Goal: Find specific page/section: Find specific page/section

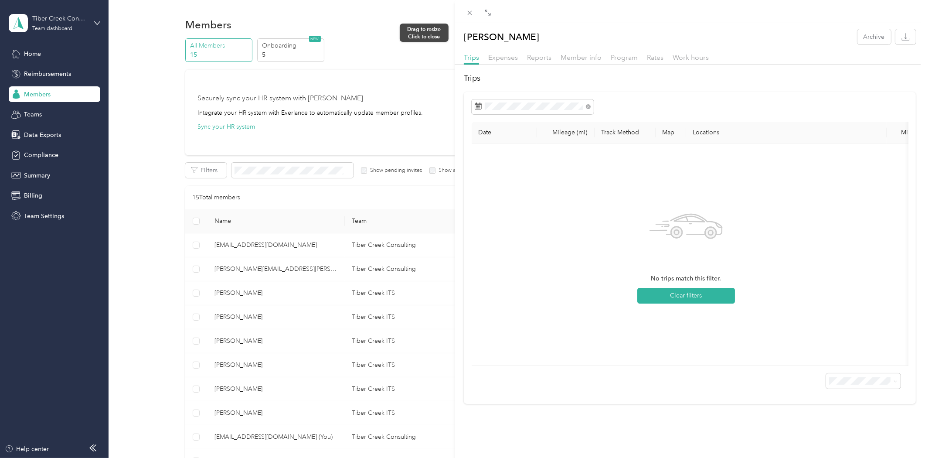
scroll to position [225, 0]
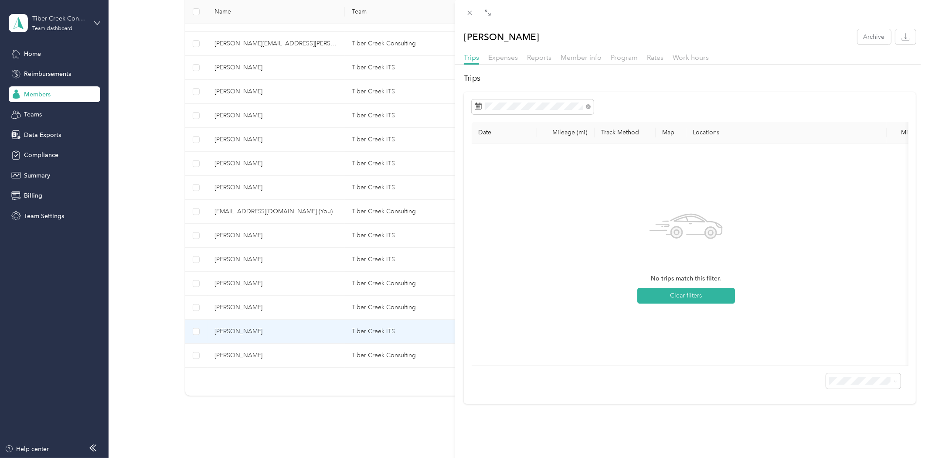
click at [232, 72] on div "[PERSON_NAME] Archive Trips Expenses Reports Member info Program Rates Work hou…" at bounding box center [462, 229] width 925 height 458
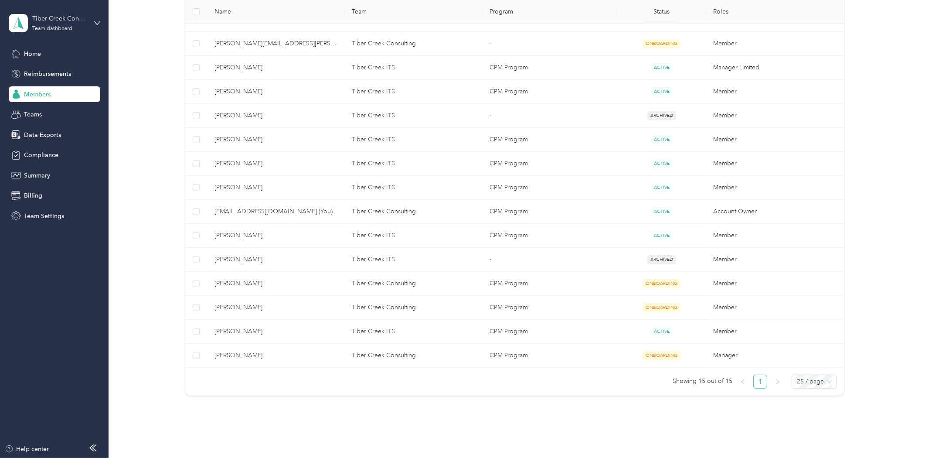
click at [232, 71] on div at bounding box center [462, 229] width 925 height 458
click at [231, 68] on span "[PERSON_NAME]" at bounding box center [276, 68] width 124 height 10
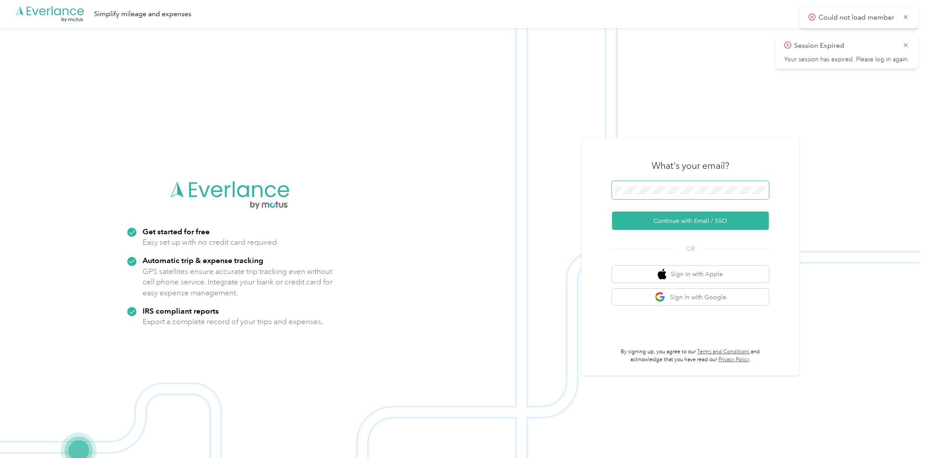
click at [662, 185] on span at bounding box center [690, 190] width 157 height 18
click at [667, 223] on button "Continue with Email / SSO" at bounding box center [690, 220] width 157 height 18
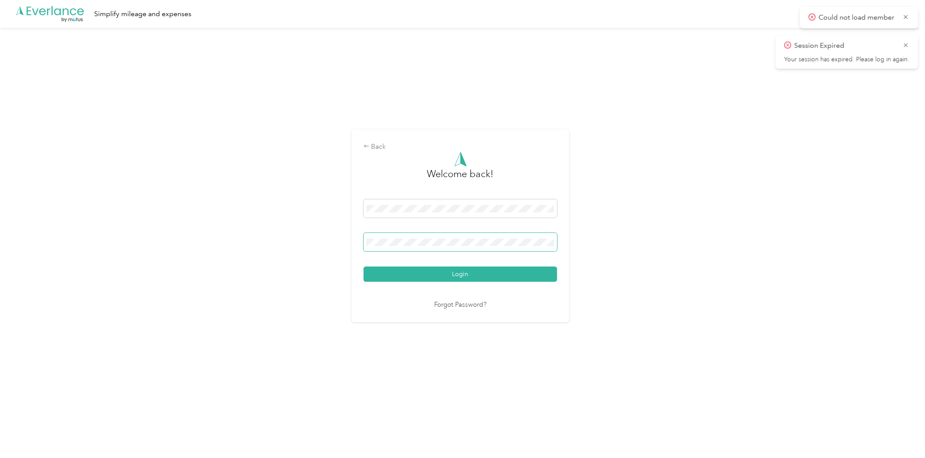
click at [557, 242] on span at bounding box center [459, 242] width 193 height 18
click at [363, 266] on button "Login" at bounding box center [459, 273] width 193 height 15
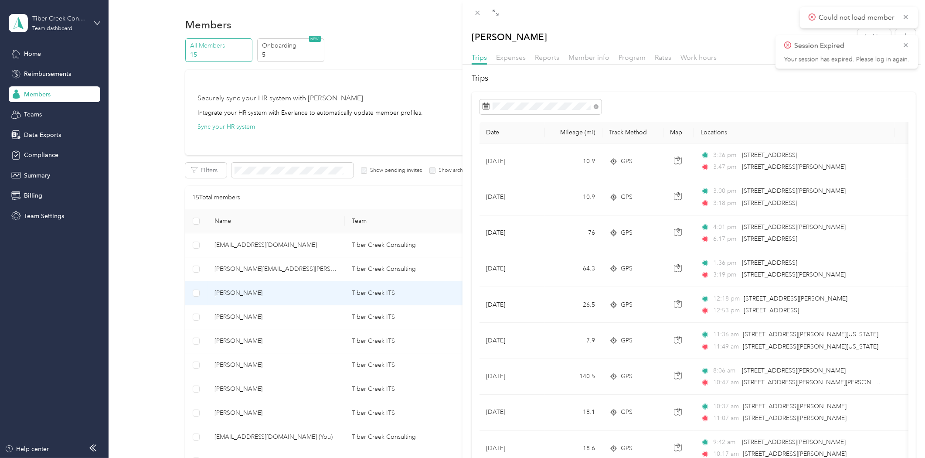
click at [240, 316] on div "[PERSON_NAME] Archive Trips Expenses Reports Member info Program Rates Work hou…" at bounding box center [462, 229] width 925 height 458
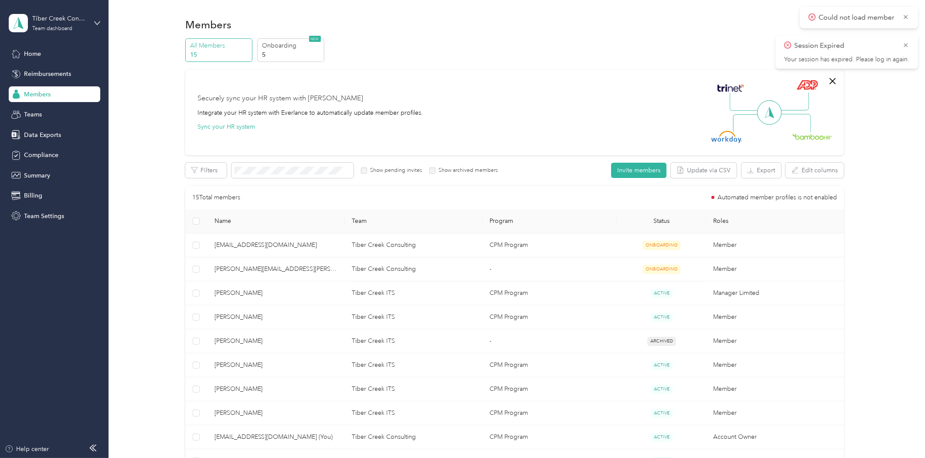
click at [238, 316] on div at bounding box center [462, 229] width 925 height 458
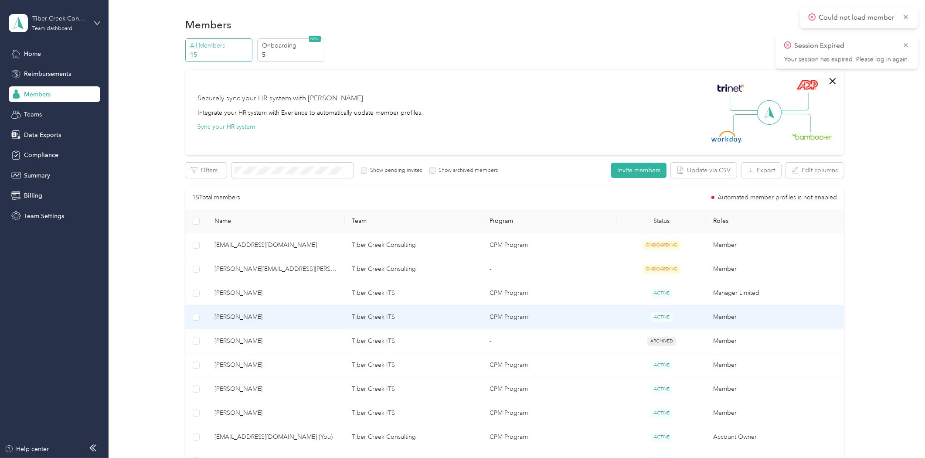
click at [238, 316] on span "[PERSON_NAME]" at bounding box center [276, 317] width 124 height 10
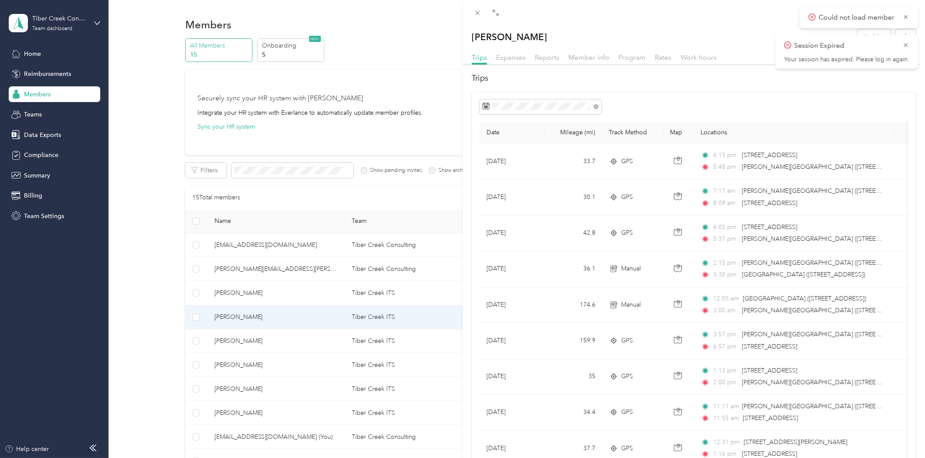
click at [237, 360] on div "[PERSON_NAME] Archive Trips Expenses Reports Member info Program Rates Work hou…" at bounding box center [462, 229] width 925 height 458
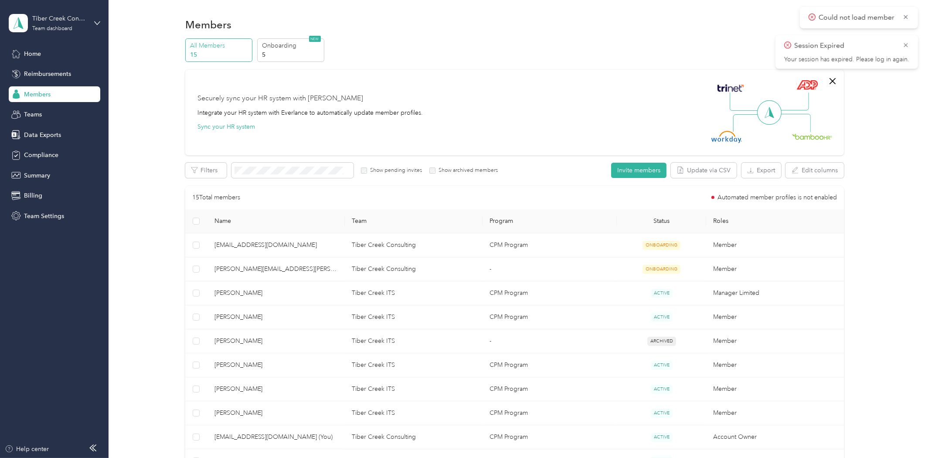
click at [237, 363] on div at bounding box center [462, 229] width 925 height 458
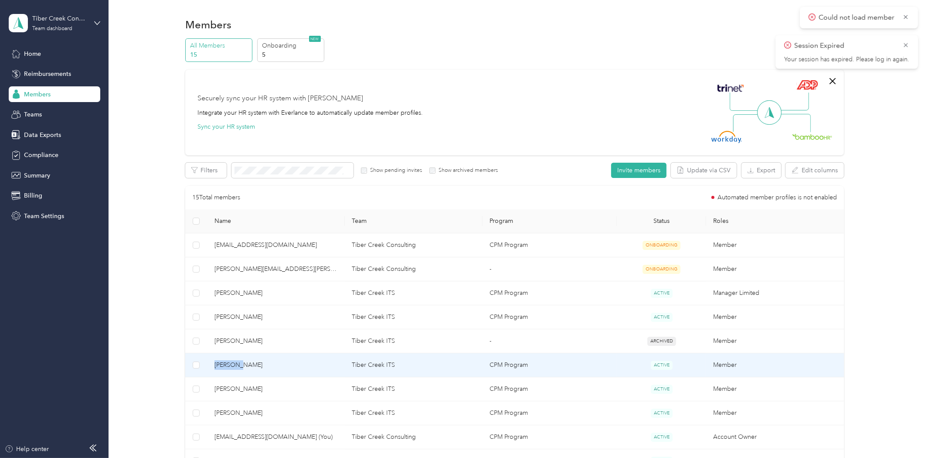
click at [236, 365] on span "[PERSON_NAME]" at bounding box center [276, 365] width 124 height 10
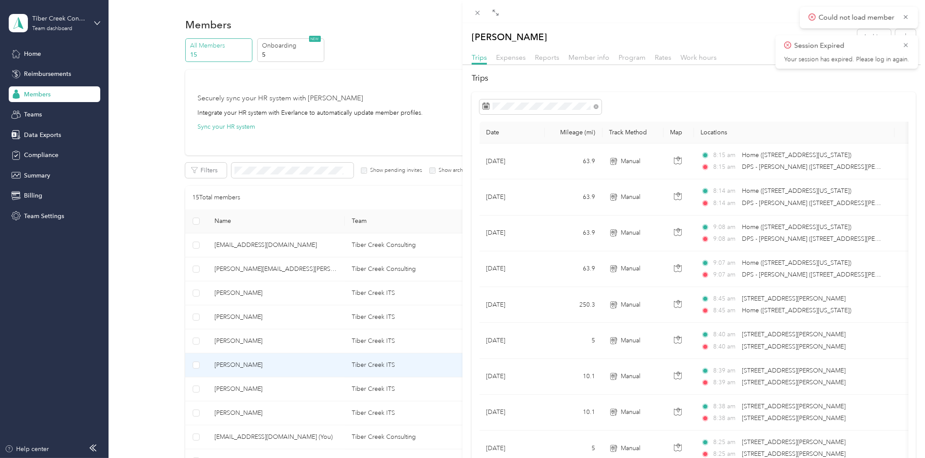
drag, startPoint x: 231, startPoint y: 383, endPoint x: 231, endPoint y: 390, distance: 6.1
click at [231, 385] on div "[PERSON_NAME] Archive Trips Expenses Reports Member info Program Rates Work hou…" at bounding box center [462, 229] width 925 height 458
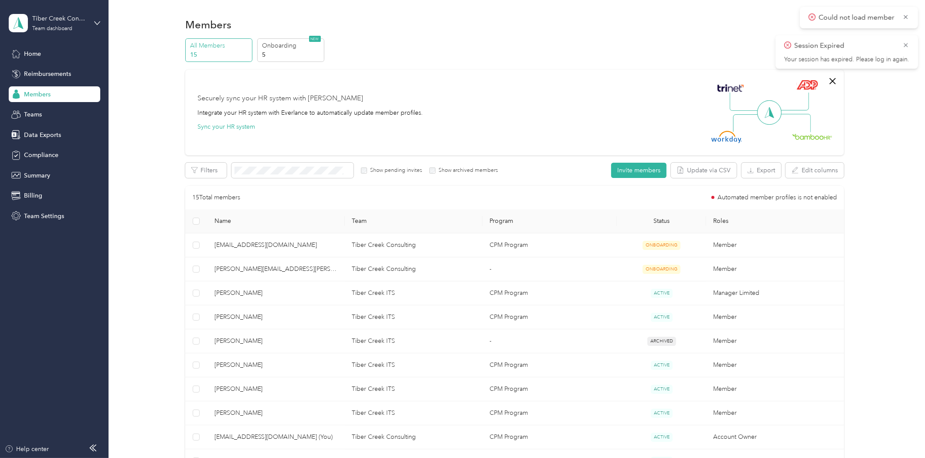
click at [231, 390] on div at bounding box center [462, 229] width 925 height 458
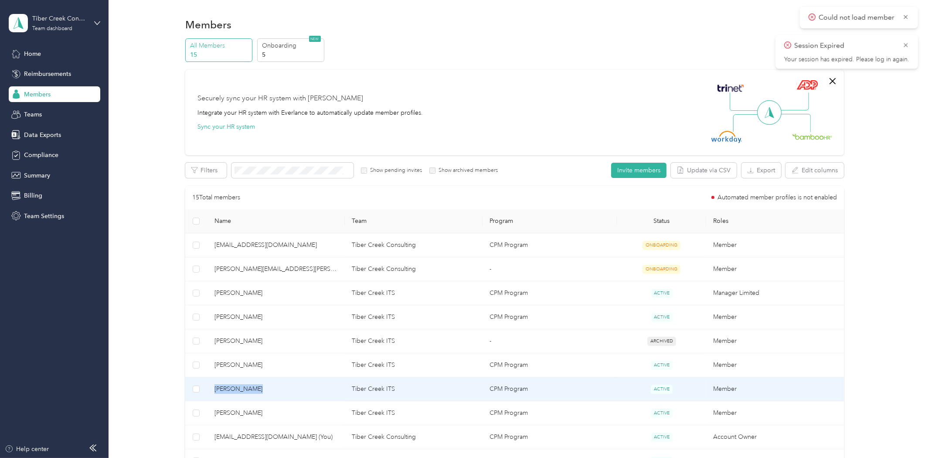
click at [231, 390] on span "[PERSON_NAME]" at bounding box center [276, 389] width 124 height 10
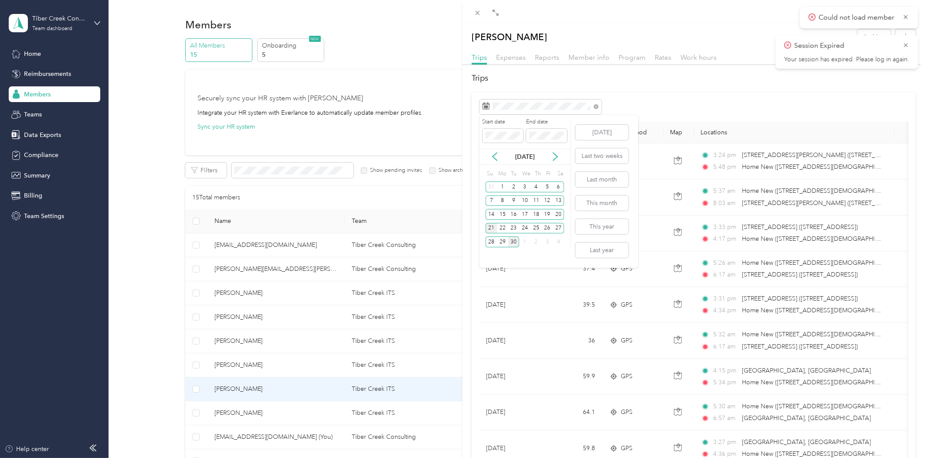
click at [490, 224] on div "21" at bounding box center [490, 228] width 11 height 11
click at [490, 229] on div "21" at bounding box center [490, 228] width 11 height 11
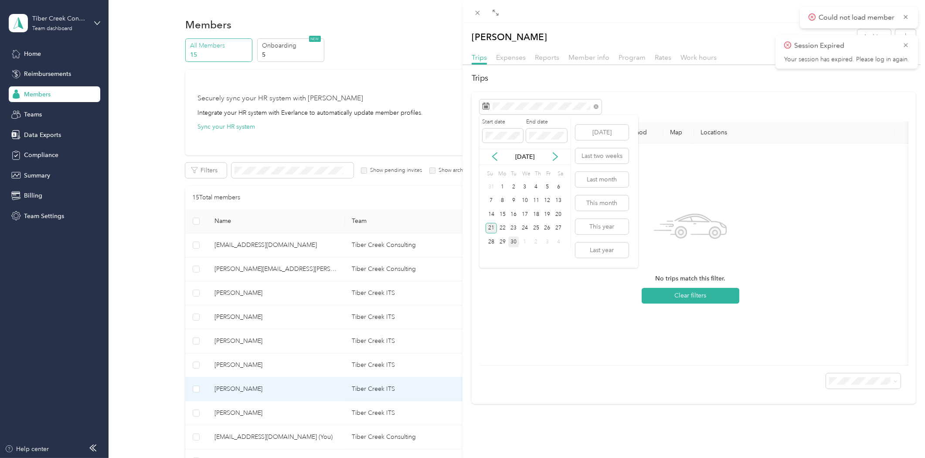
click at [491, 228] on div "21" at bounding box center [490, 228] width 11 height 11
click at [559, 225] on div "27" at bounding box center [558, 228] width 11 height 11
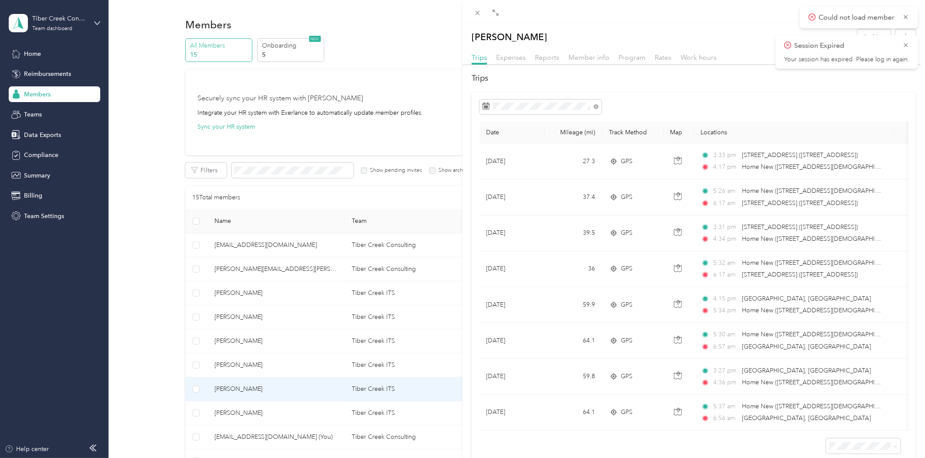
click at [229, 411] on div "[PERSON_NAME] Archive Trips Expenses Reports Member info Program Rates Work hou…" at bounding box center [462, 229] width 925 height 458
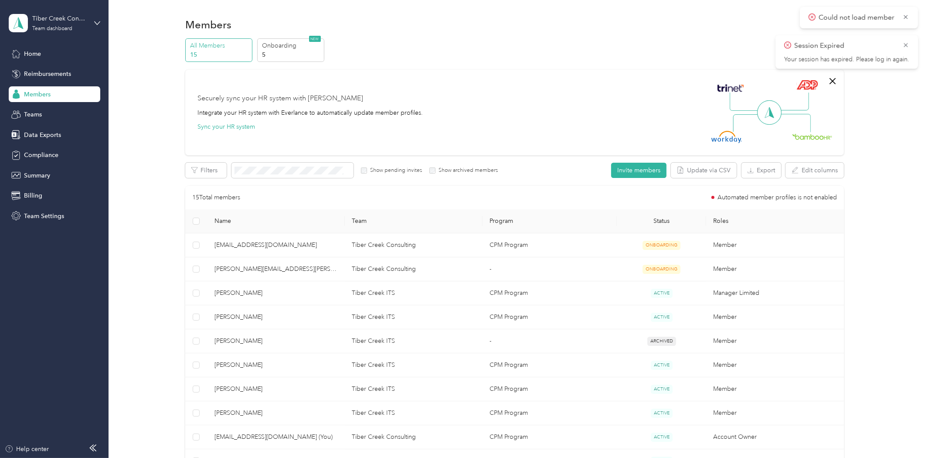
click at [229, 411] on div at bounding box center [462, 229] width 925 height 458
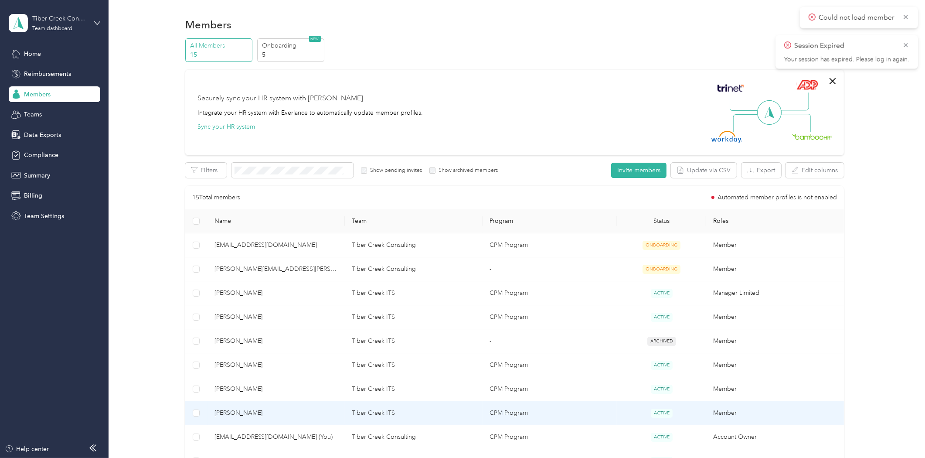
click at [229, 411] on span "[PERSON_NAME]" at bounding box center [276, 413] width 124 height 10
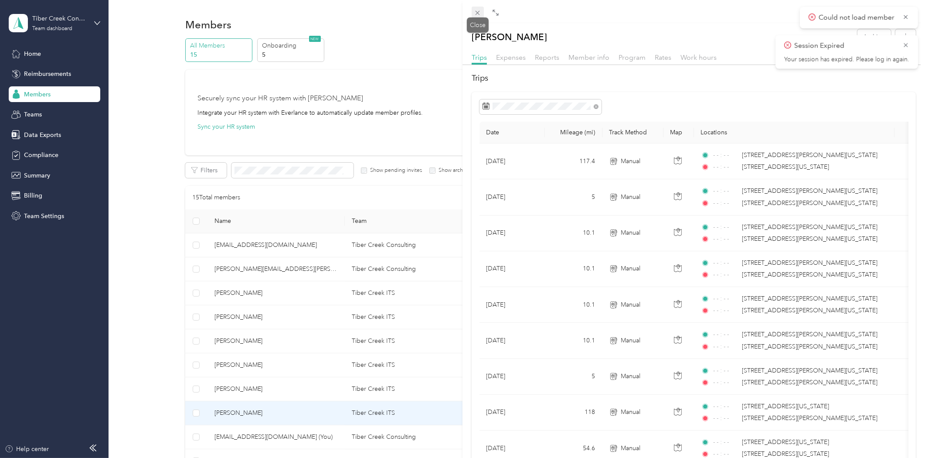
click at [474, 13] on icon at bounding box center [477, 12] width 7 height 7
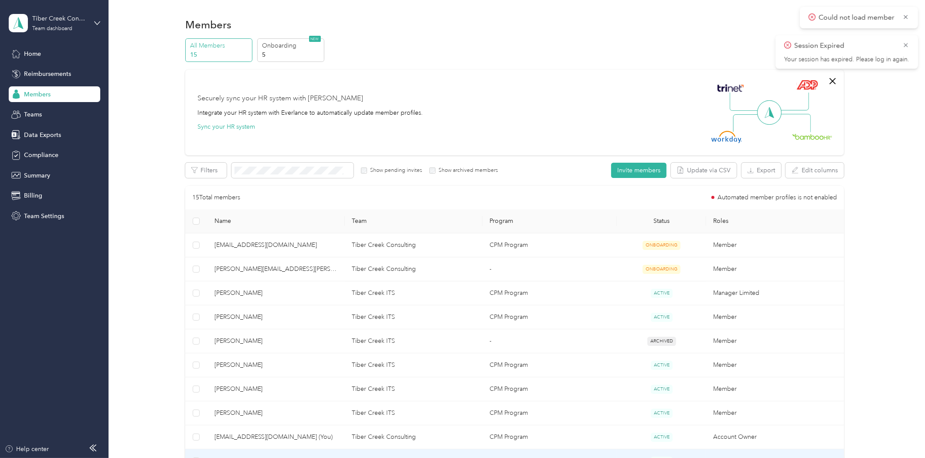
scroll to position [145, 0]
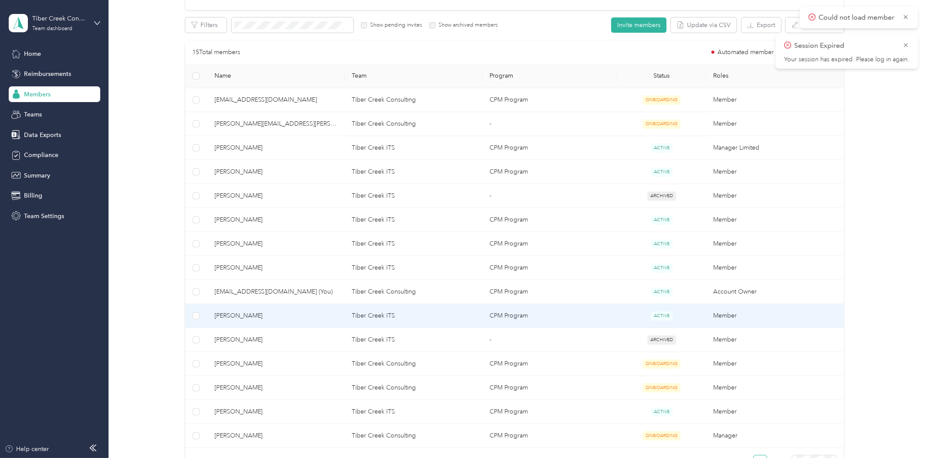
click at [230, 317] on span "[PERSON_NAME]" at bounding box center [276, 316] width 124 height 10
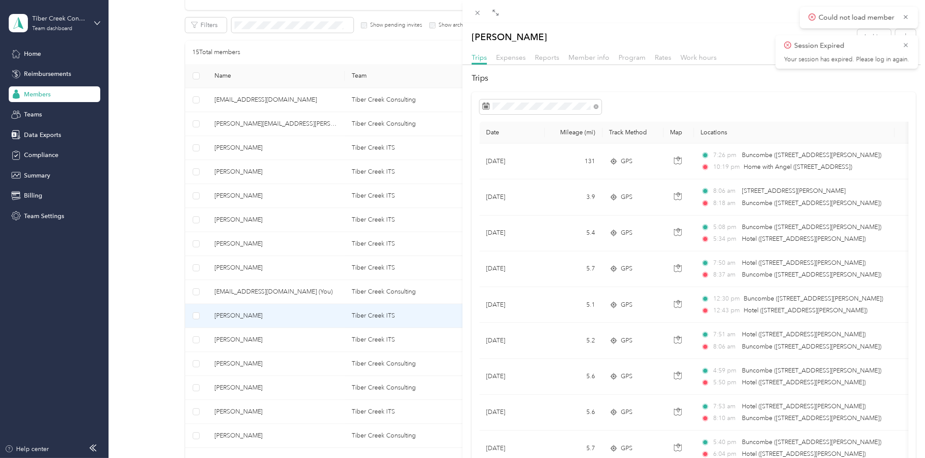
click at [224, 407] on div "[PERSON_NAME] Archive Trips Expenses Reports Member info Program Rates Work hou…" at bounding box center [462, 229] width 925 height 458
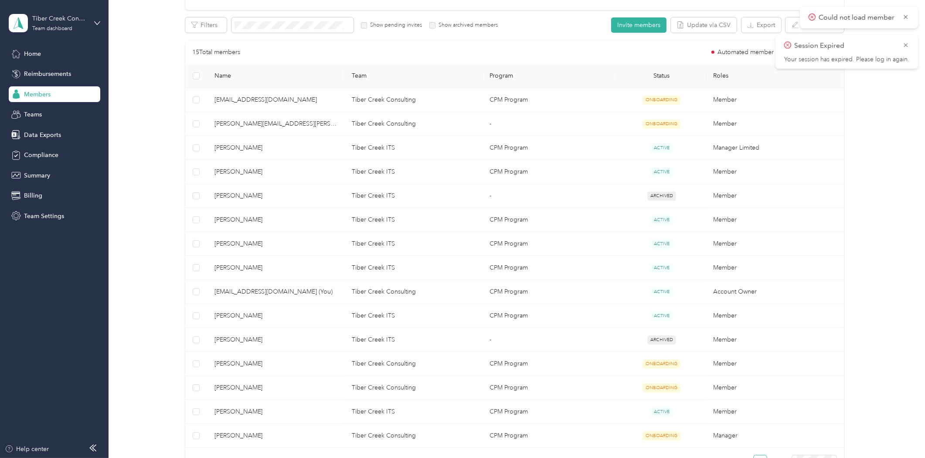
click at [228, 415] on div at bounding box center [462, 229] width 925 height 458
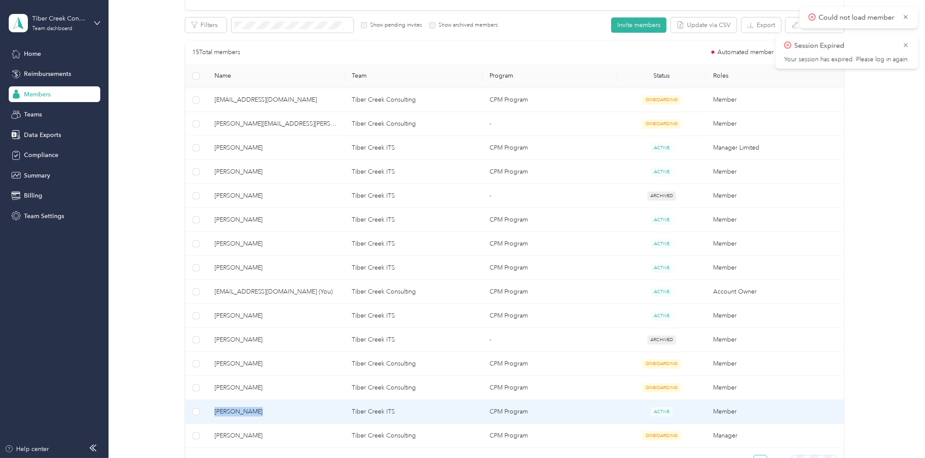
click at [228, 415] on span "[PERSON_NAME]" at bounding box center [276, 412] width 124 height 10
